Goal: Information Seeking & Learning: Learn about a topic

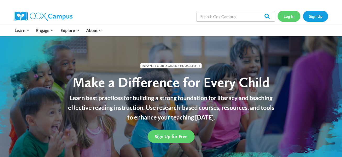
click at [293, 18] on link "Log In" at bounding box center [289, 16] width 23 height 11
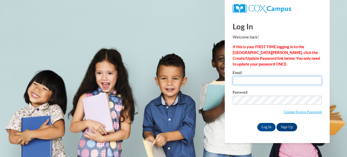
click at [240, 79] on input "Email" at bounding box center [276, 80] width 89 height 9
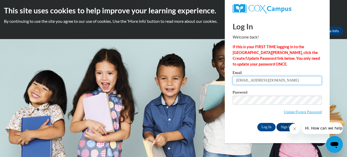
type input "mgraffis1@ivytech.edu"
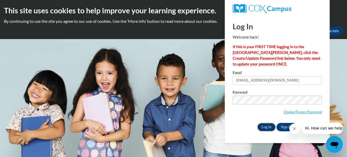
click at [262, 127] on input "Log In" at bounding box center [266, 127] width 18 height 8
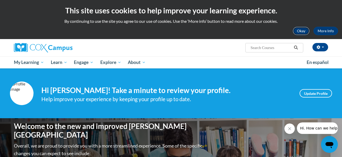
click at [298, 30] on button "Okay" at bounding box center [301, 31] width 17 height 8
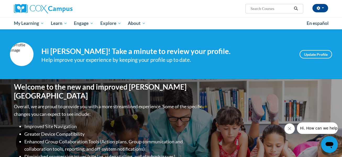
click at [190, 40] on div "Your profile Hi Mia Graffis! Take a minute to review your profile. Help improve…" at bounding box center [171, 54] width 342 height 50
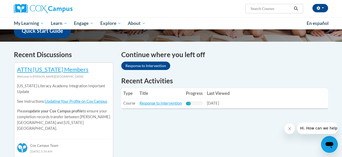
scroll to position [141, 0]
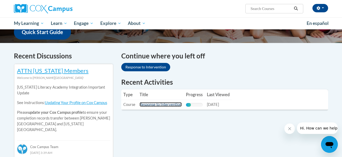
click at [169, 104] on link "Response to Intervention" at bounding box center [161, 104] width 42 height 4
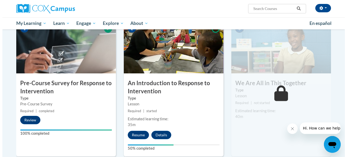
scroll to position [114, 0]
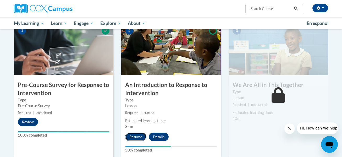
click at [132, 138] on button "Resume" at bounding box center [135, 137] width 21 height 8
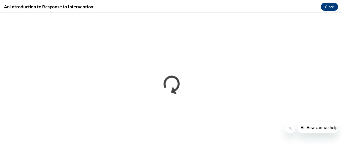
scroll to position [0, 0]
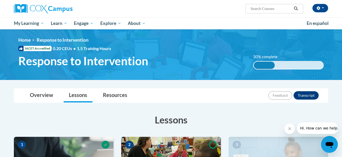
drag, startPoint x: 343, startPoint y: 39, endPoint x: 229, endPoint y: 109, distance: 134.8
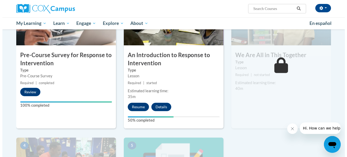
scroll to position [143, 0]
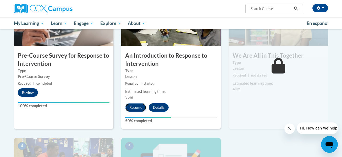
click at [131, 108] on button "Resume" at bounding box center [135, 107] width 21 height 8
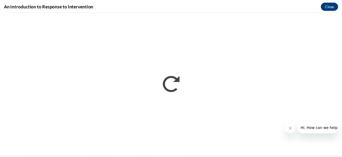
scroll to position [0, 0]
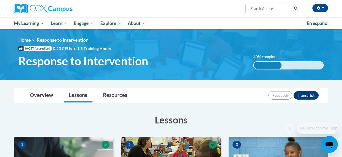
click at [228, 102] on div "Overview Lessons Resources Feedback Transcript" at bounding box center [171, 96] width 306 height 14
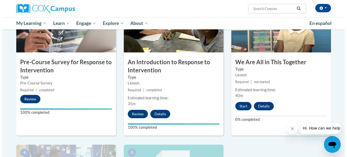
scroll to position [136, 0]
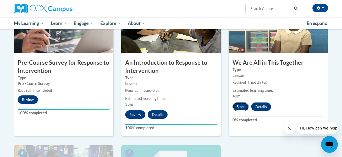
click at [240, 105] on button "Start" at bounding box center [241, 106] width 16 height 8
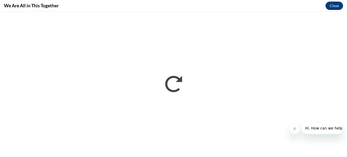
scroll to position [0, 0]
